Goal: Information Seeking & Learning: Learn about a topic

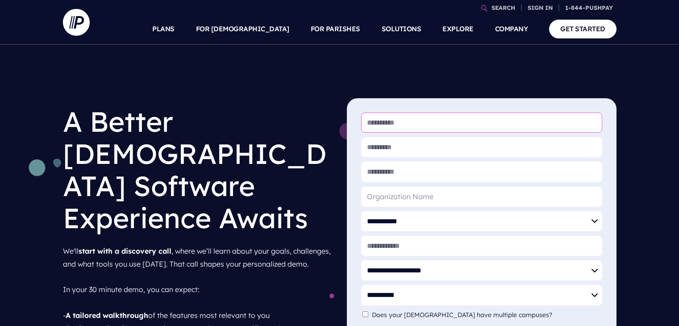
click at [383, 120] on input "* First Name" at bounding box center [481, 123] width 241 height 20
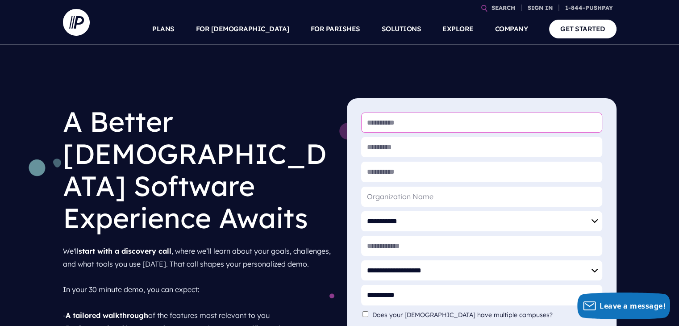
type input "**********"
click at [416, 149] on input "* Last Name" at bounding box center [481, 147] width 241 height 20
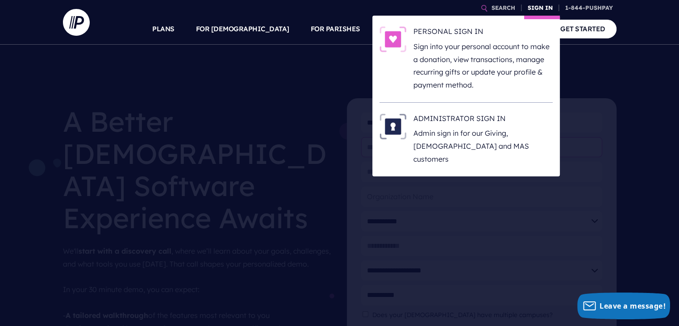
click at [544, 4] on link "SIGN IN" at bounding box center [540, 8] width 32 height 16
click at [542, 6] on link "SIGN IN" at bounding box center [540, 8] width 32 height 16
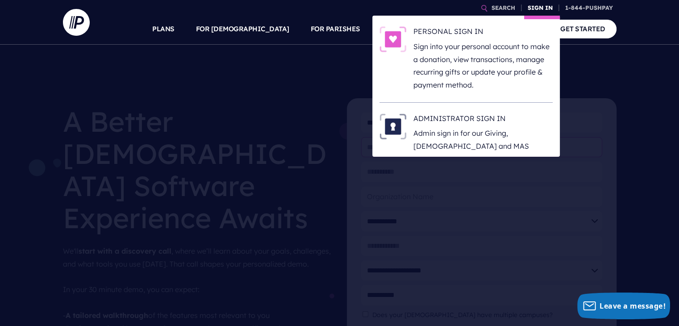
click at [542, 6] on link "SIGN IN" at bounding box center [540, 8] width 32 height 16
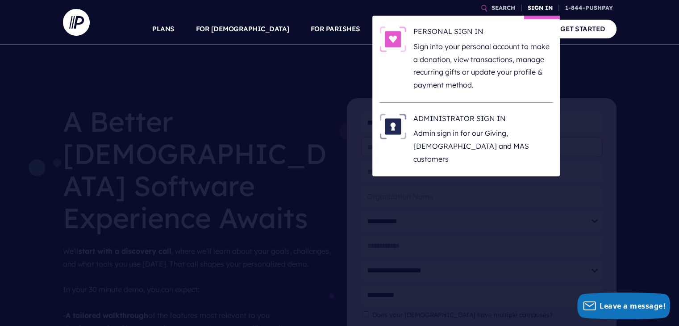
click at [542, 6] on link "SIGN IN" at bounding box center [540, 8] width 32 height 16
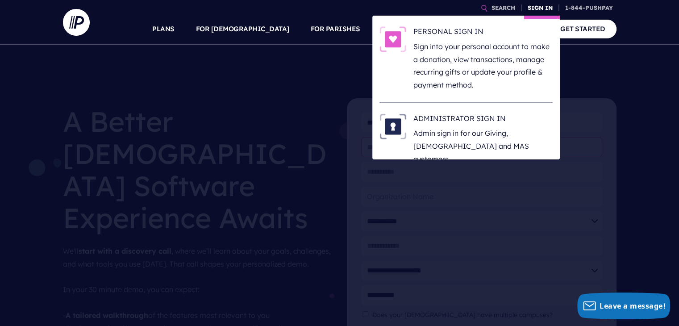
click at [542, 6] on link "SIGN IN" at bounding box center [540, 8] width 32 height 16
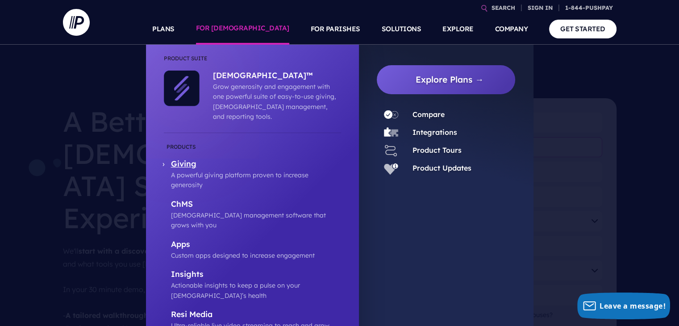
click at [190, 159] on p "Giving" at bounding box center [256, 164] width 170 height 11
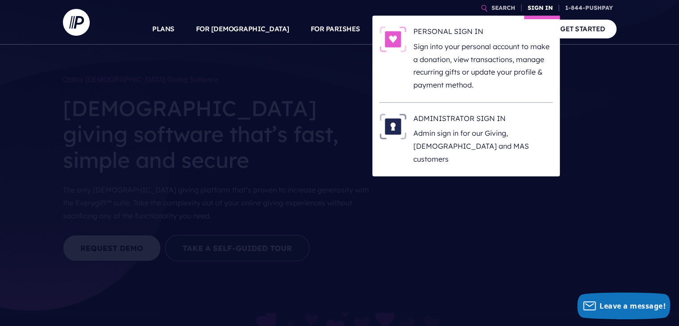
click at [540, 6] on link "SIGN IN" at bounding box center [540, 8] width 32 height 16
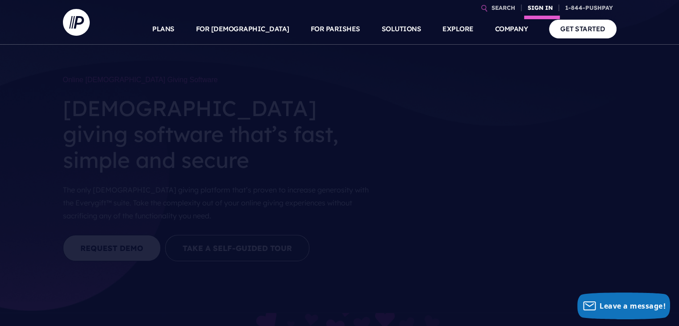
click at [540, 6] on link "SIGN IN" at bounding box center [540, 8] width 32 height 16
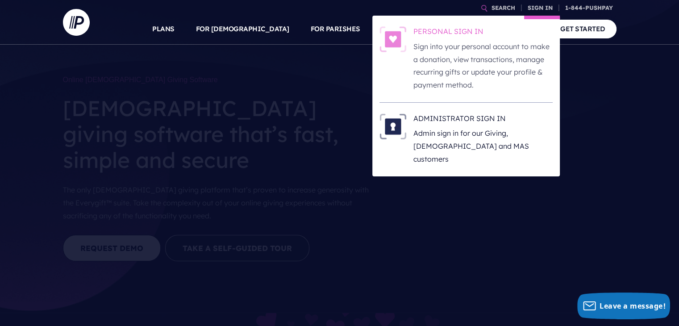
click at [397, 42] on img at bounding box center [393, 39] width 27 height 26
